Goal: Information Seeking & Learning: Learn about a topic

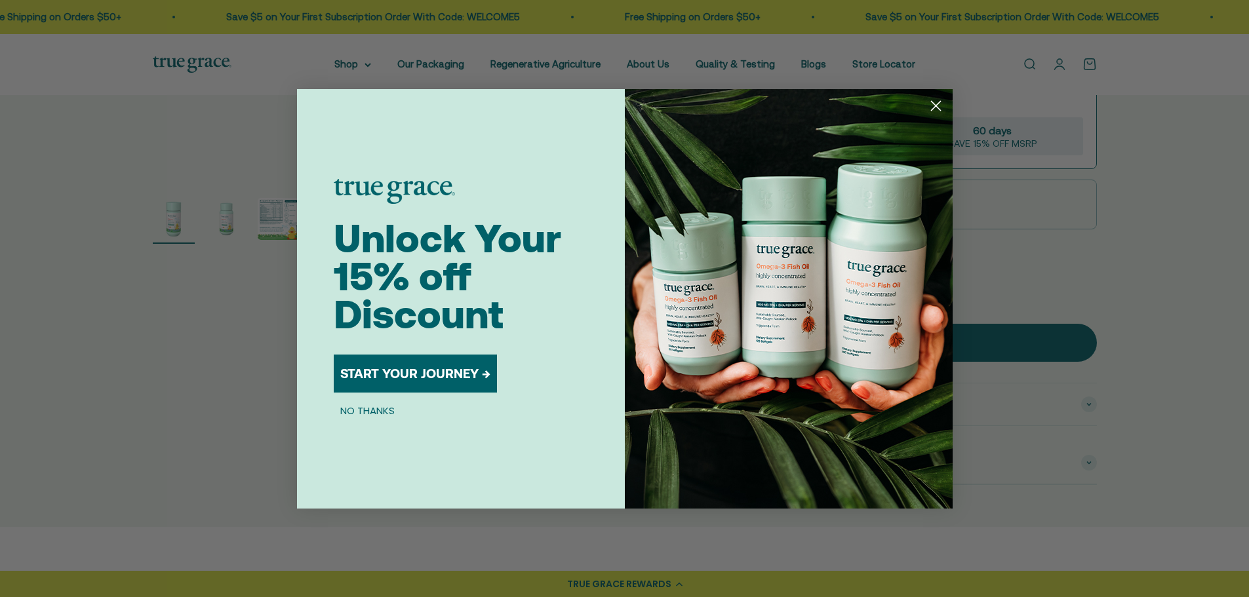
scroll to position [393, 0]
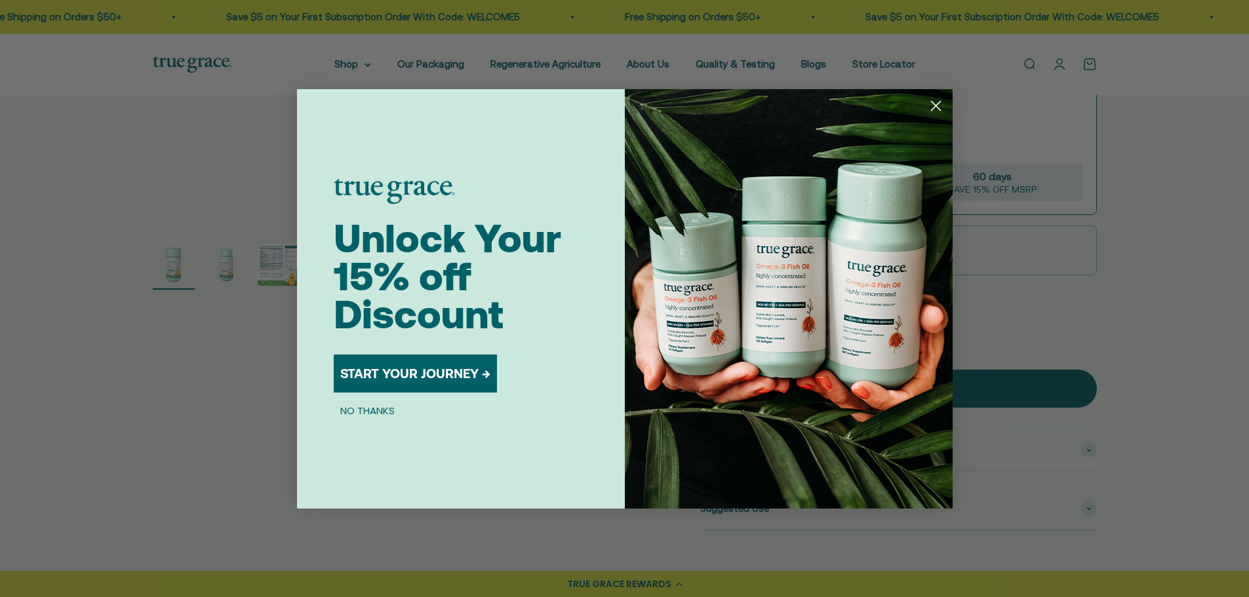
click at [932, 108] on circle "Close dialog" at bounding box center [936, 105] width 22 height 22
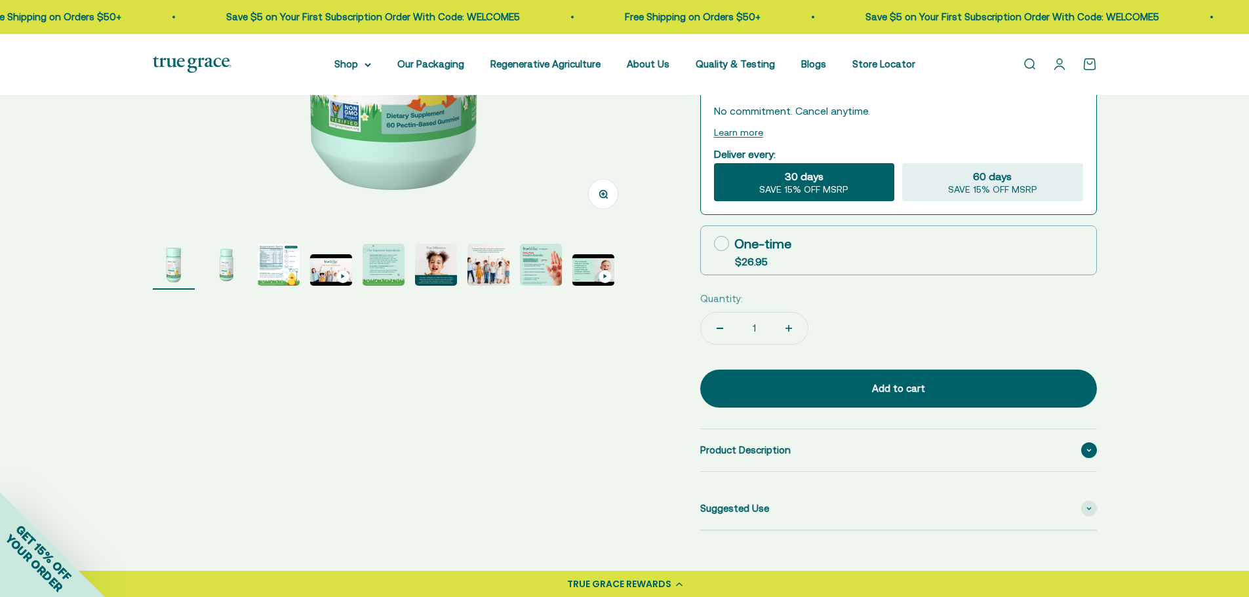
click at [805, 430] on div "Product Description" at bounding box center [898, 451] width 397 height 42
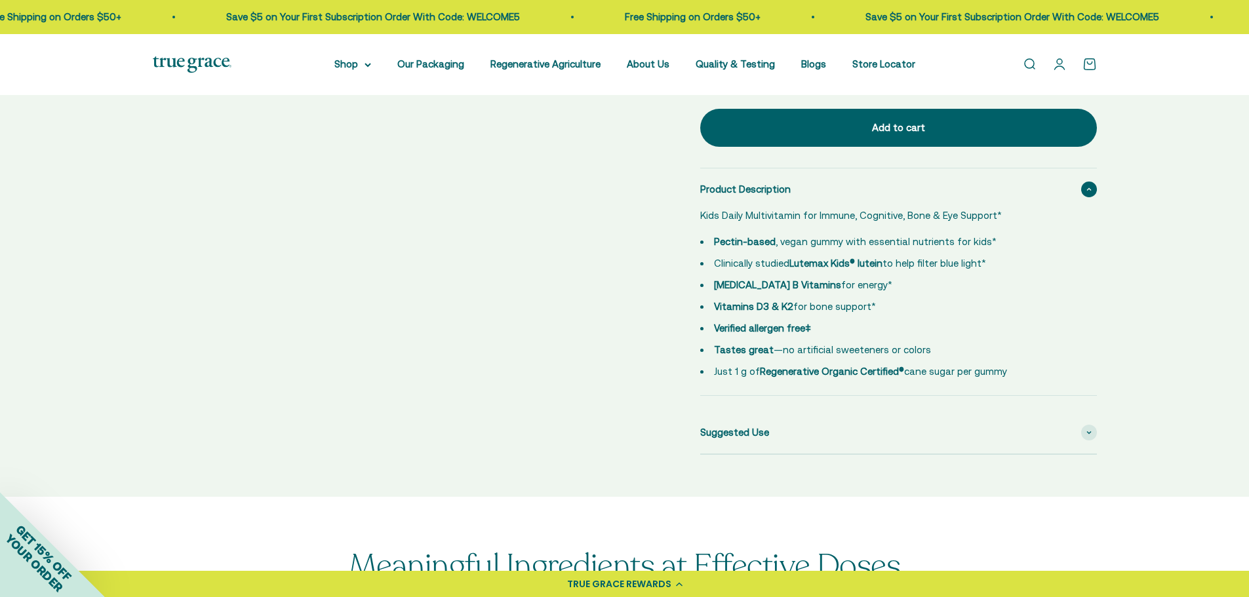
scroll to position [656, 0]
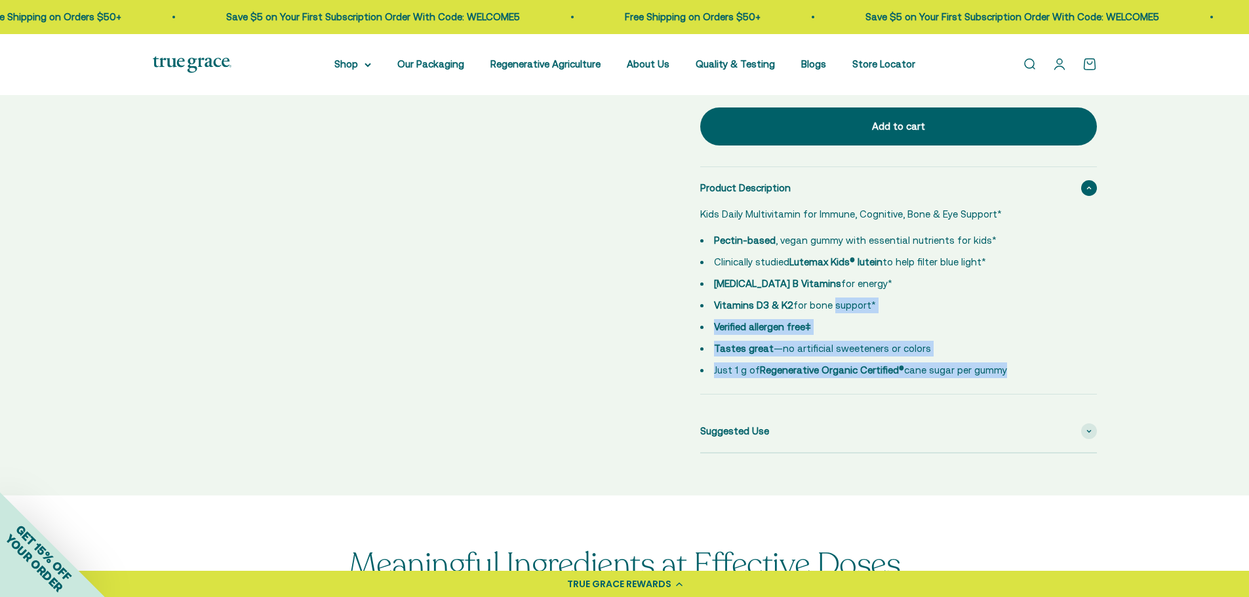
drag, startPoint x: 1024, startPoint y: 338, endPoint x: 957, endPoint y: 292, distance: 81.5
click at [847, 264] on ul "Pectin-based , vegan gummy with essential nutrients for kids* Clinically studie…" at bounding box center [890, 306] width 381 height 146
click at [967, 319] on li "Verified allergen free‡" at bounding box center [890, 327] width 381 height 16
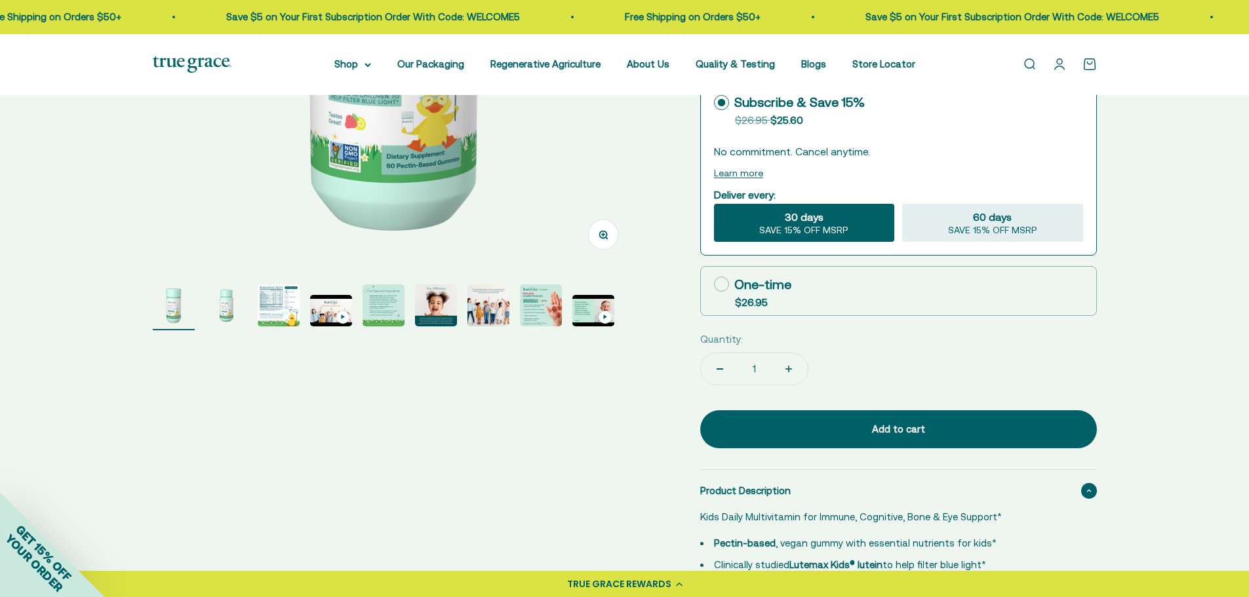
scroll to position [328, 0]
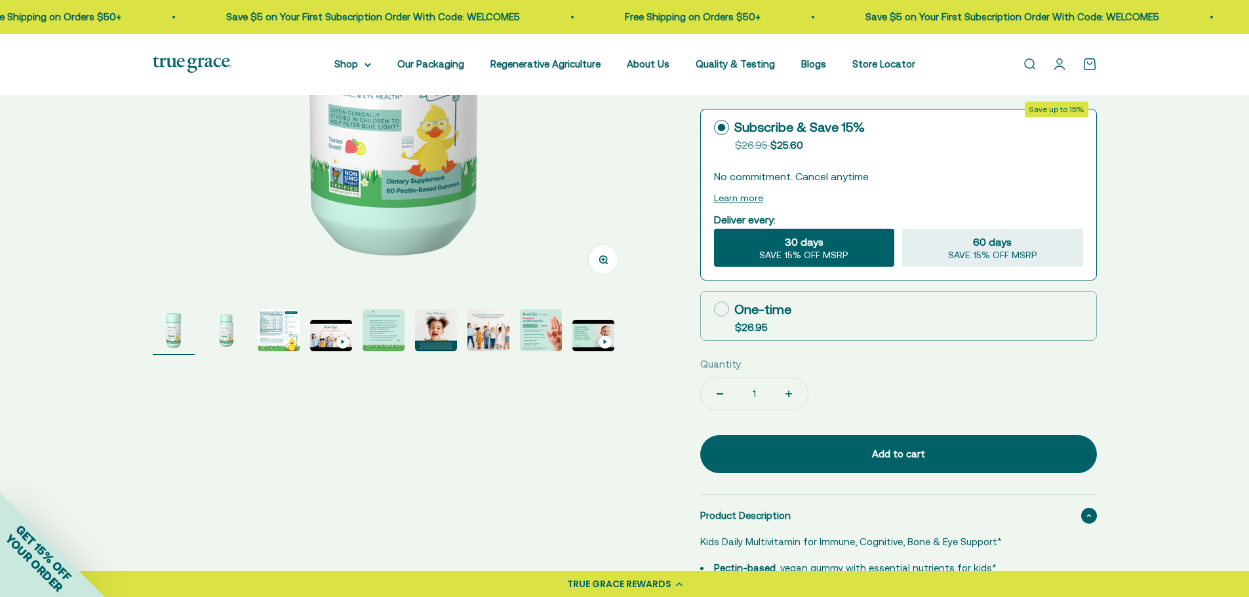
click at [550, 323] on img "Go to item 8" at bounding box center [541, 331] width 42 height 42
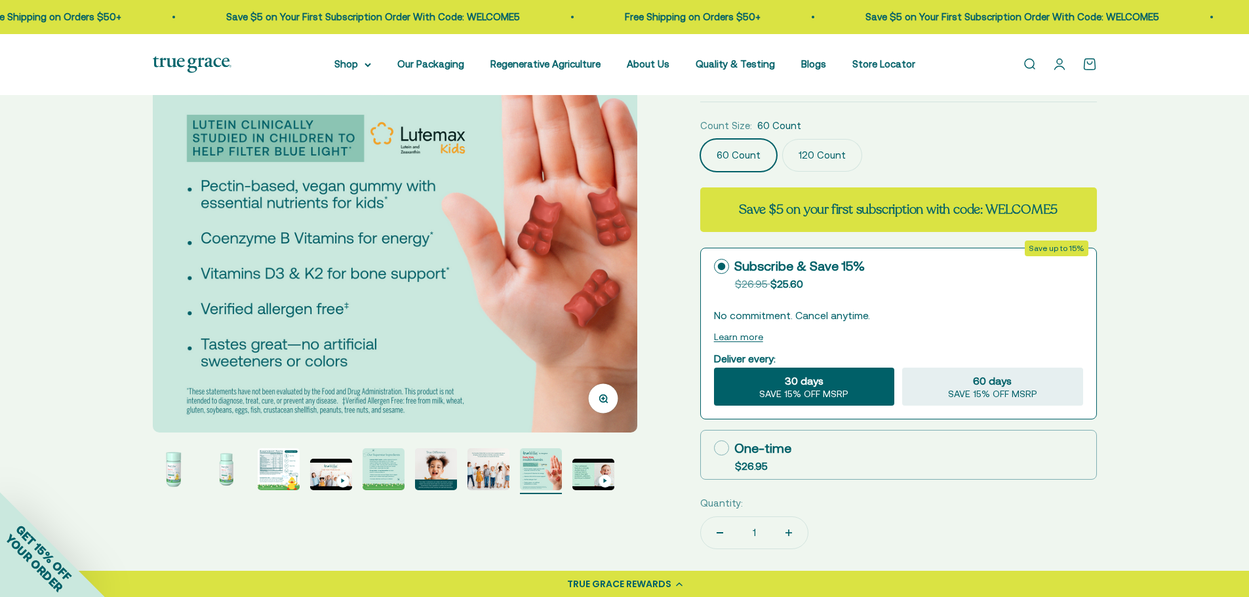
scroll to position [197, 0]
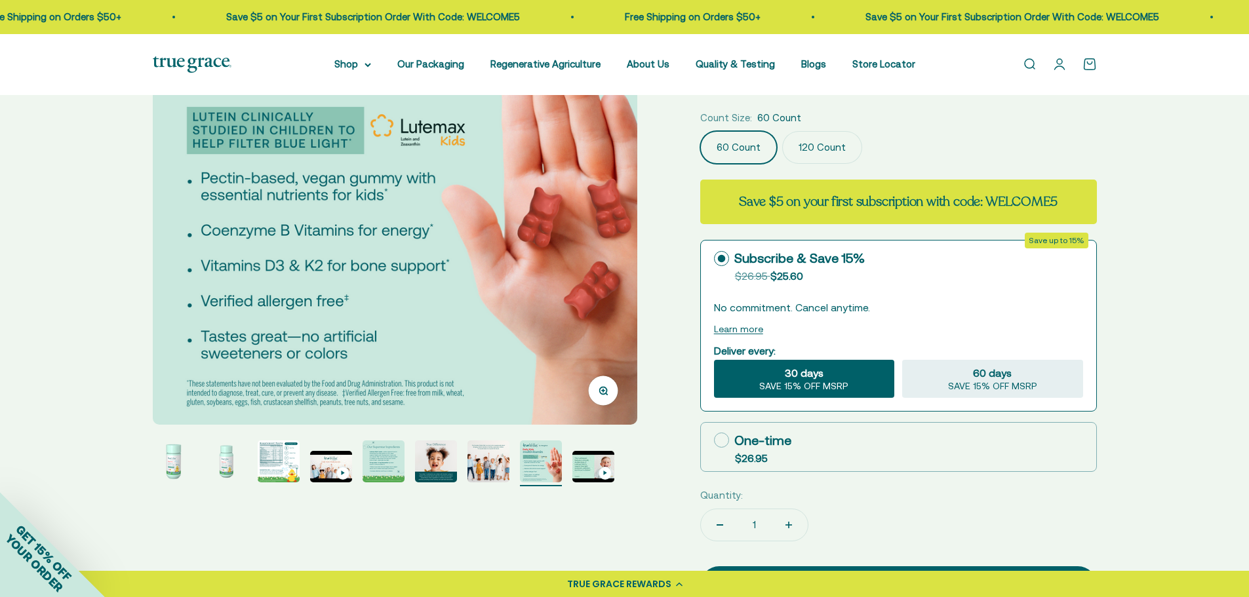
click at [280, 458] on img "Go to item 3" at bounding box center [279, 462] width 42 height 42
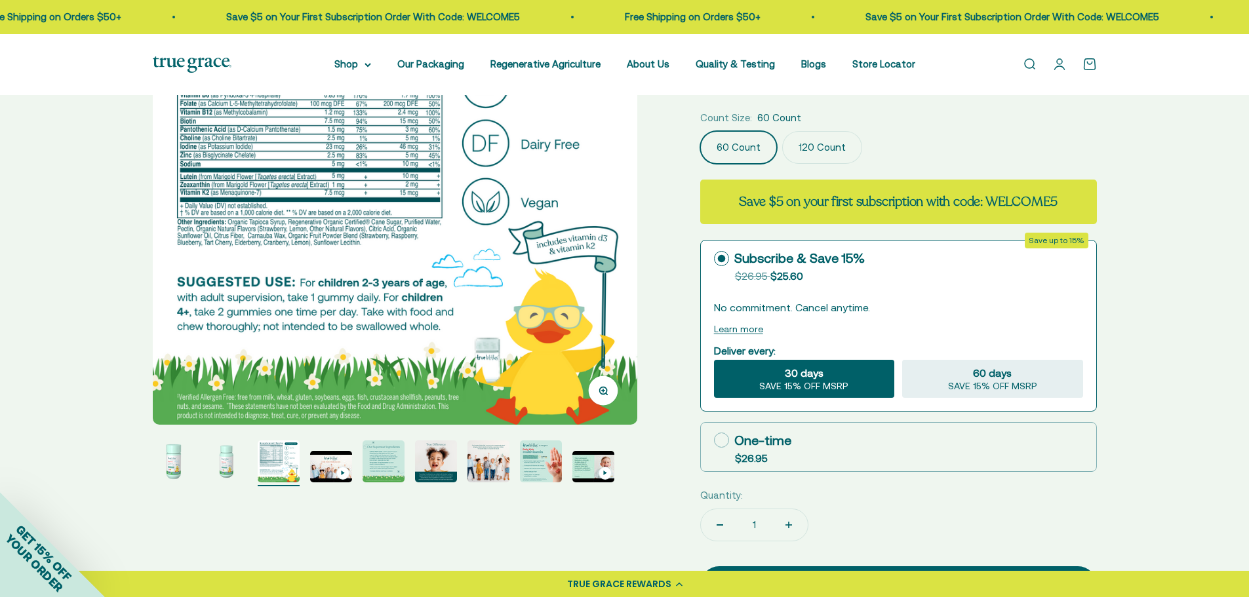
click at [334, 464] on img "Go to item 4" at bounding box center [331, 466] width 42 height 31
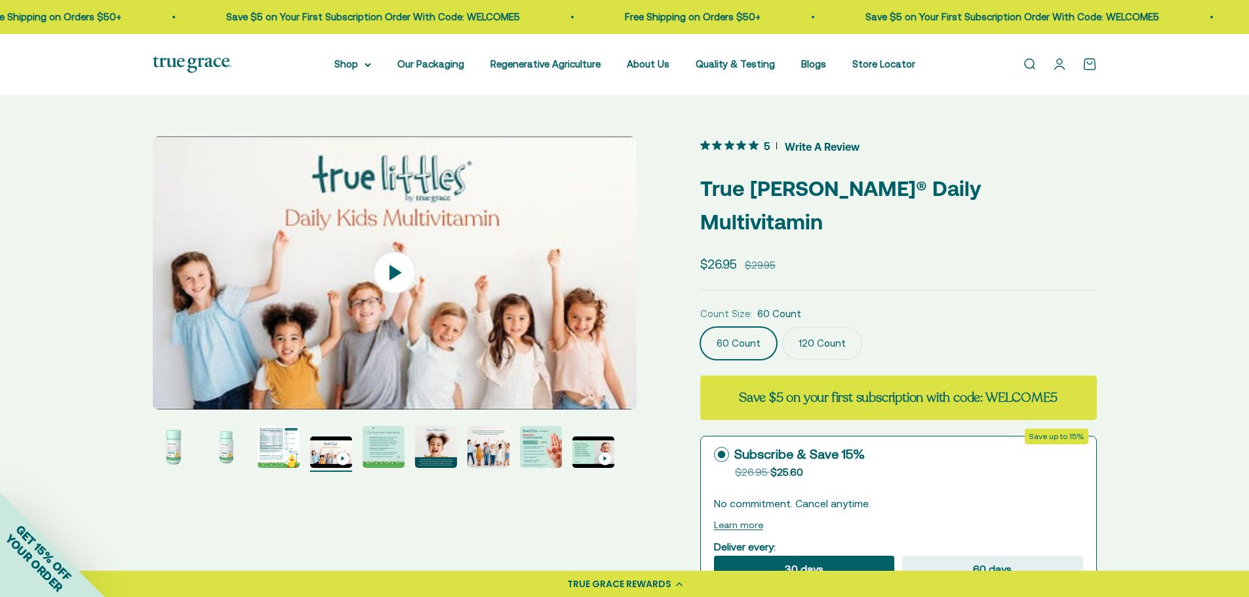
scroll to position [0, 0]
click at [391, 461] on img "Go to item 5" at bounding box center [384, 448] width 42 height 42
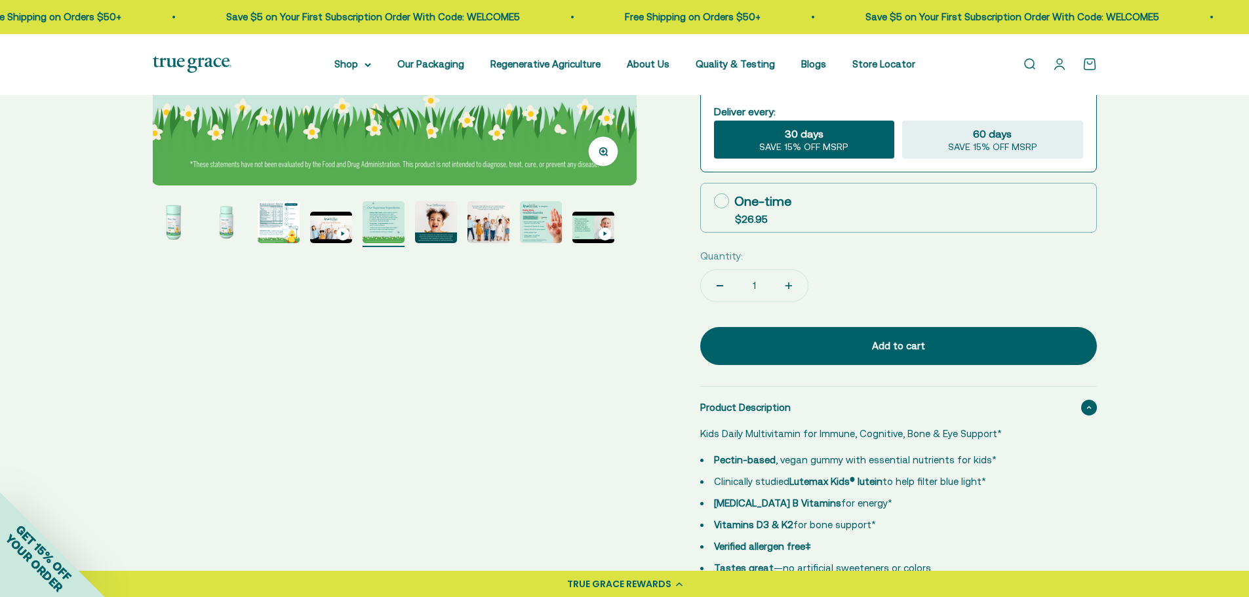
scroll to position [459, 0]
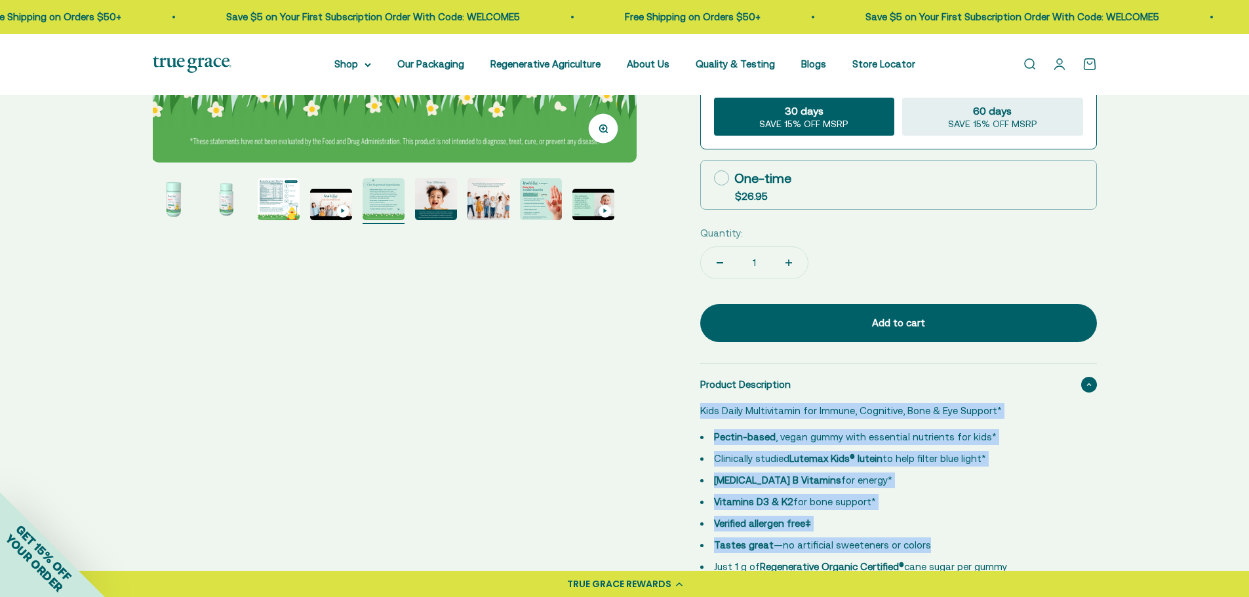
drag, startPoint x: 700, startPoint y: 378, endPoint x: 932, endPoint y: 512, distance: 267.4
click at [932, 512] on div "Kids Daily Multivitamin for Immune, Cognitive, Bone & Eye Support* Pectin-based…" at bounding box center [890, 489] width 381 height 172
copy div "Kids Daily Multivitamin for Immune, Cognitive, Bone & Eye Support* Pectin-based…"
click at [814, 403] on p "Kids Daily Multivitamin for Immune, Cognitive, Bone & Eye Support*" at bounding box center [890, 411] width 381 height 16
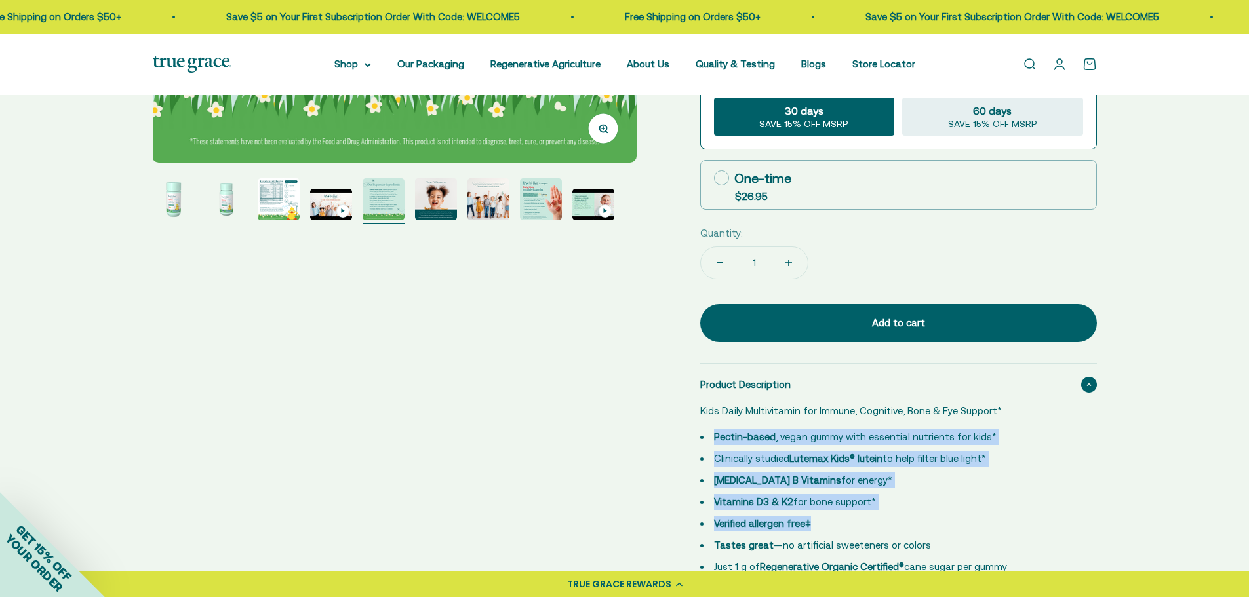
drag, startPoint x: 715, startPoint y: 401, endPoint x: 848, endPoint y: 498, distance: 164.7
click at [848, 498] on ul "Pectin-based , vegan gummy with essential nutrients for kids* Clinically studie…" at bounding box center [890, 503] width 381 height 146
copy ul "Pectin-based , vegan gummy with essential nutrients for kids* Clinically studie…"
click at [370, 197] on img "Go to item 5" at bounding box center [384, 199] width 42 height 42
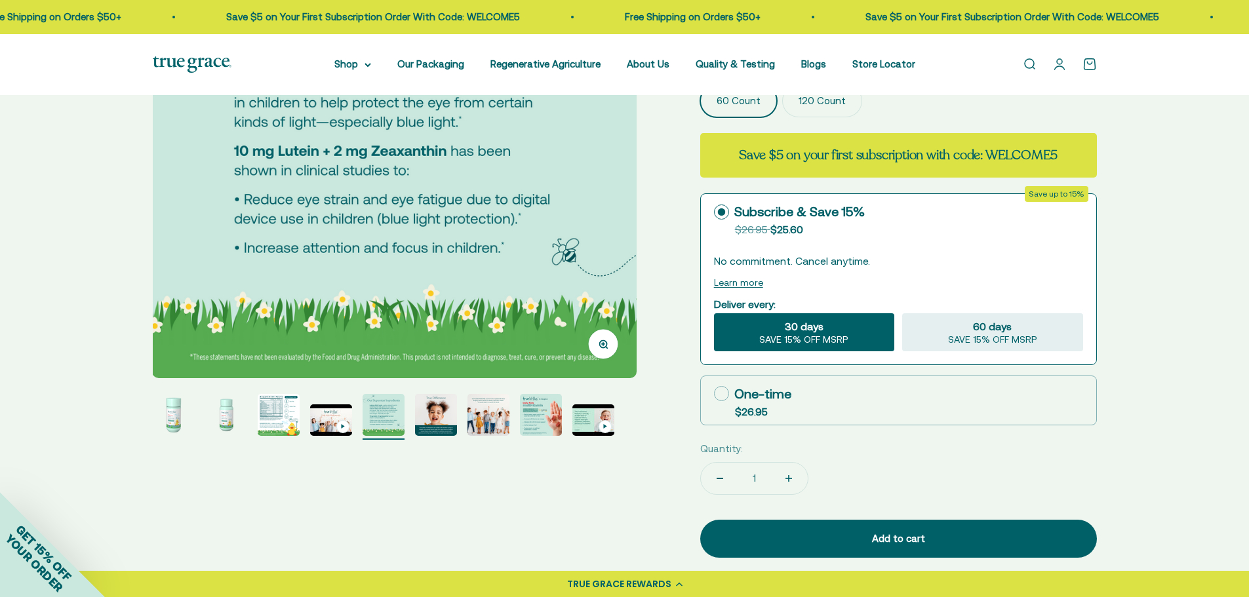
scroll to position [197, 0]
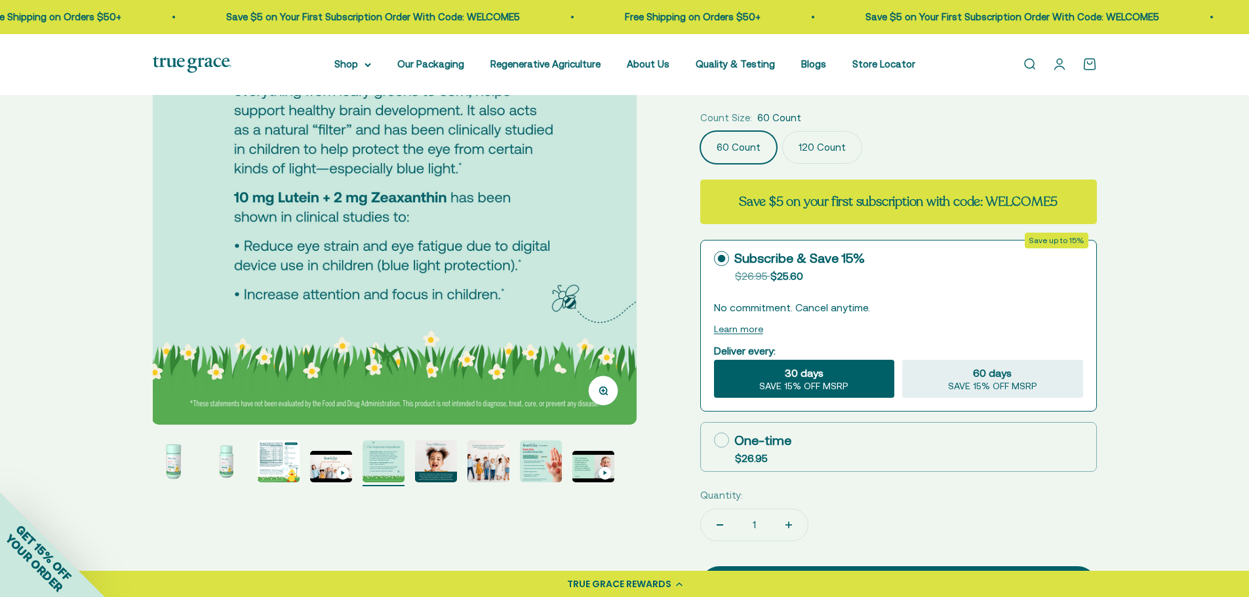
click at [550, 463] on img "Go to item 8" at bounding box center [541, 462] width 42 height 42
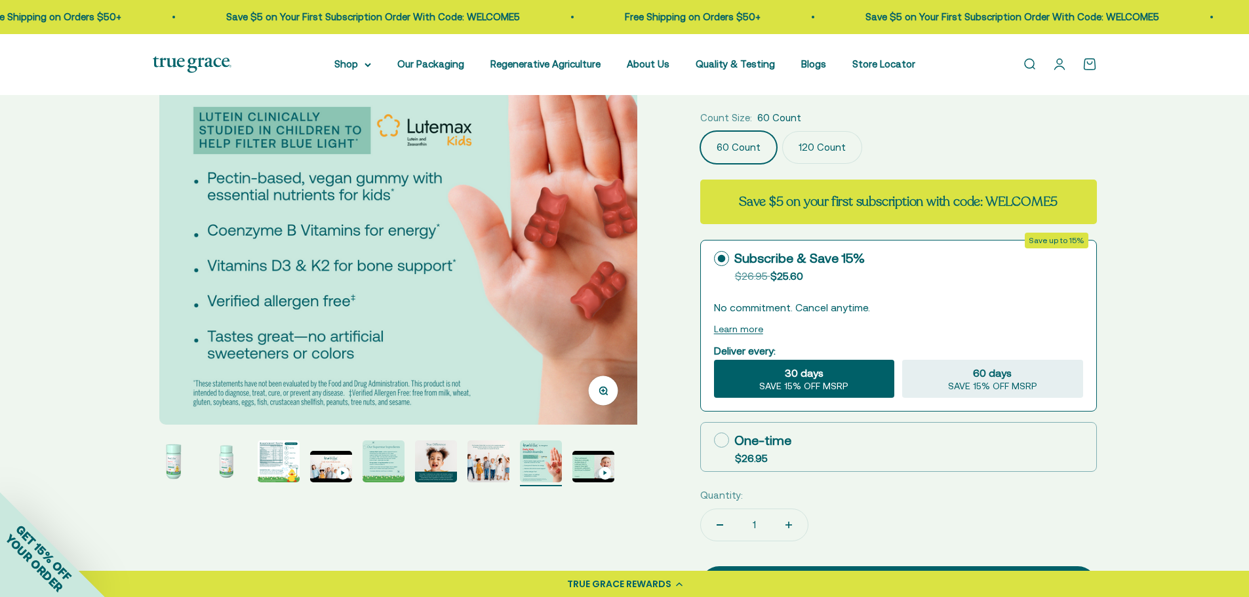
scroll to position [0, 3503]
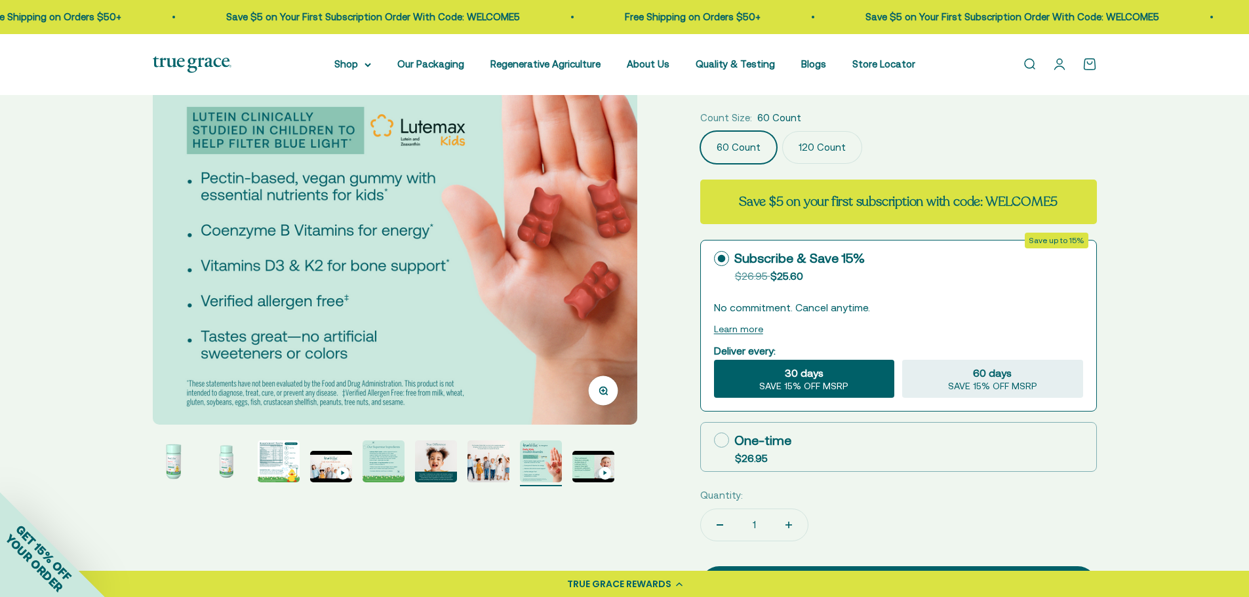
click at [379, 460] on img "Go to item 5" at bounding box center [384, 462] width 42 height 42
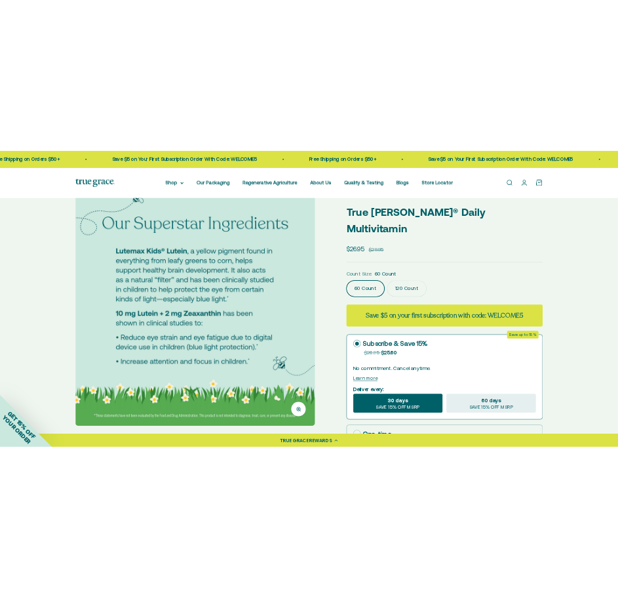
scroll to position [0, 2479]
